Goal: Task Accomplishment & Management: Complete application form

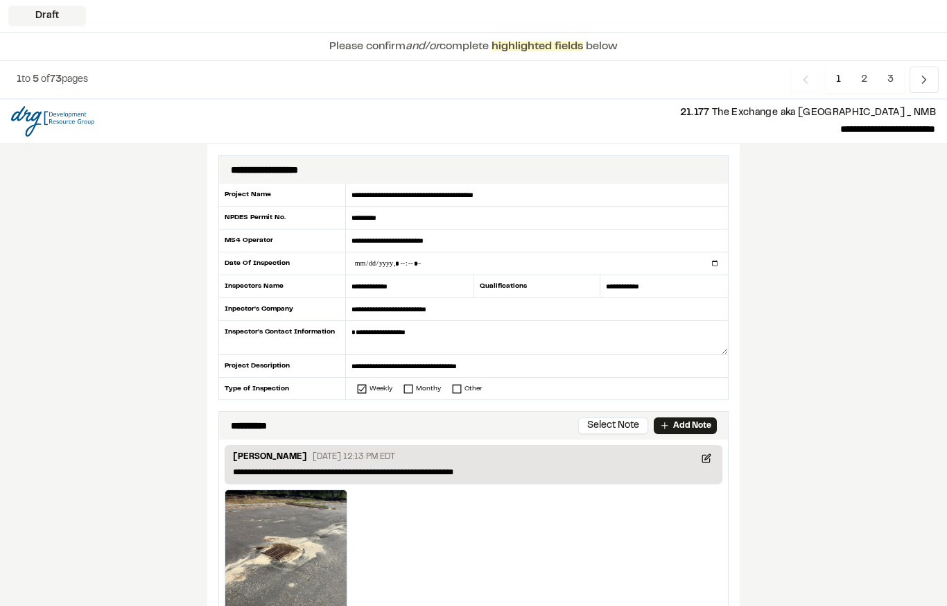
click at [521, 262] on input "datetime-local" at bounding box center [537, 263] width 382 height 22
type input "**********"
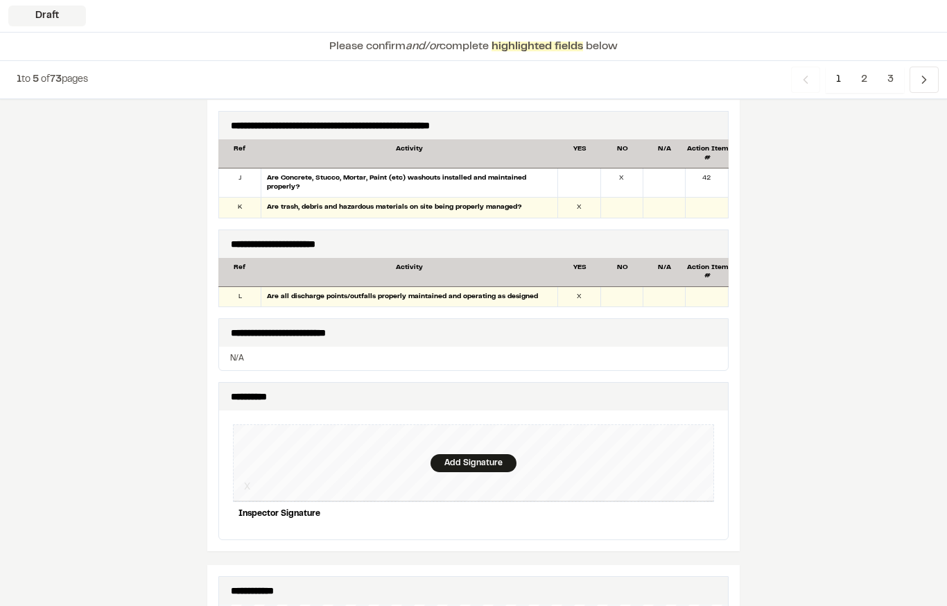
scroll to position [1311, 0]
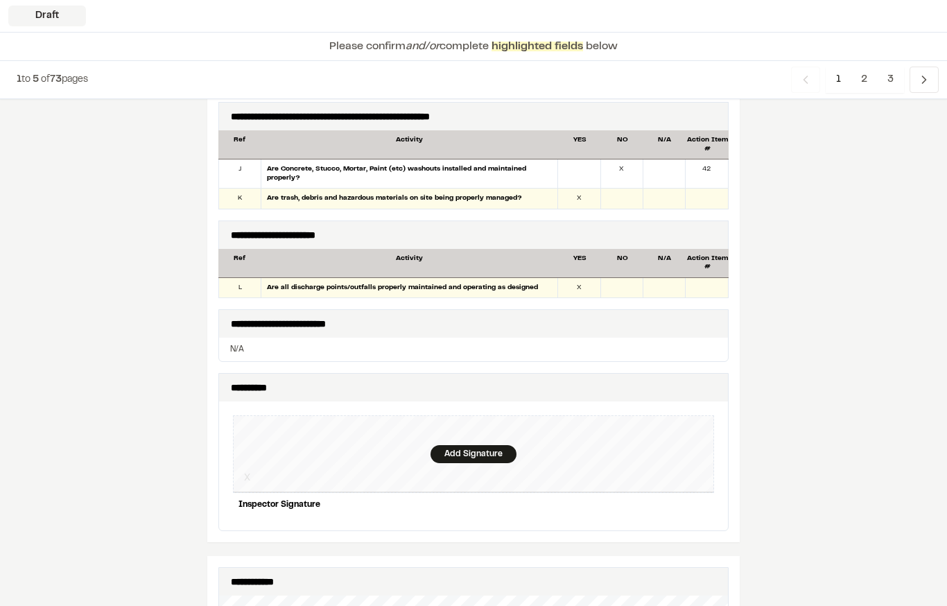
click at [477, 445] on div "Add Signature" at bounding box center [474, 454] width 86 height 18
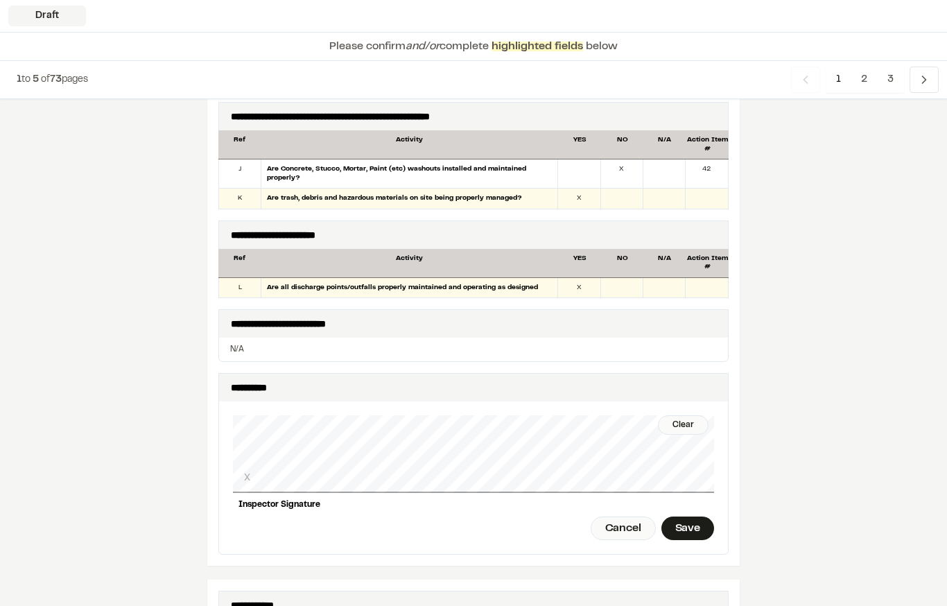
click at [687, 523] on div "Save" at bounding box center [688, 529] width 53 height 24
click at [624, 519] on div "Done" at bounding box center [611, 529] width 56 height 24
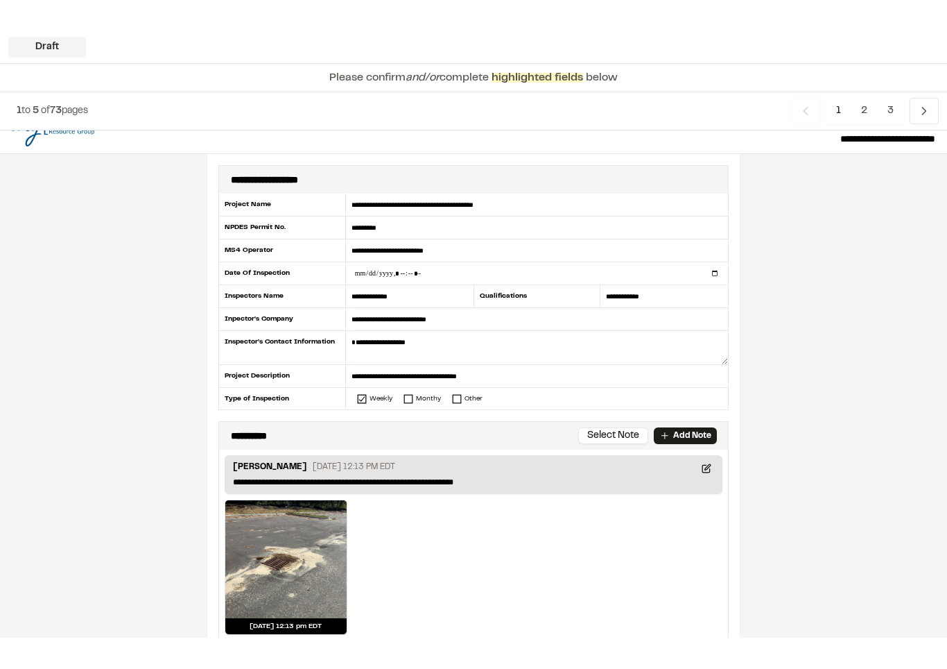
scroll to position [0, 0]
